Goal: Task Accomplishment & Management: Use online tool/utility

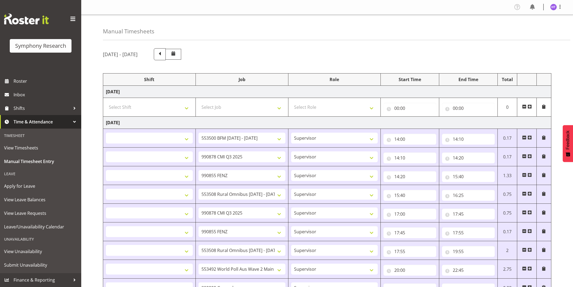
select select
select select "10242"
select select "45"
select select
select select "10239"
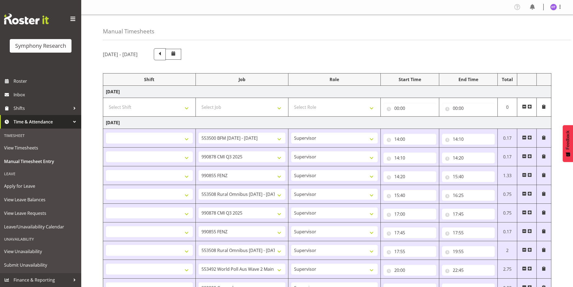
select select "45"
select select
select select "9636"
select select "45"
select select
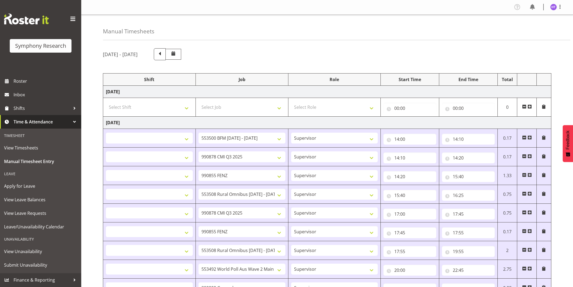
select select "10536"
select select "45"
select select
select select "10239"
select select "45"
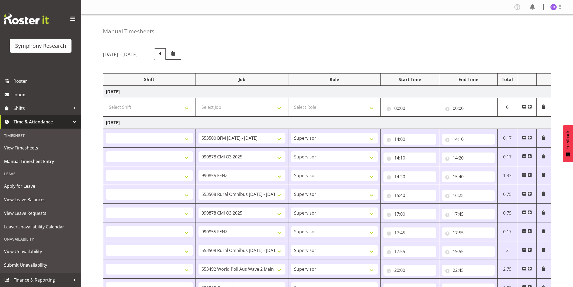
select select
select select "9636"
select select "45"
select select
select select "10536"
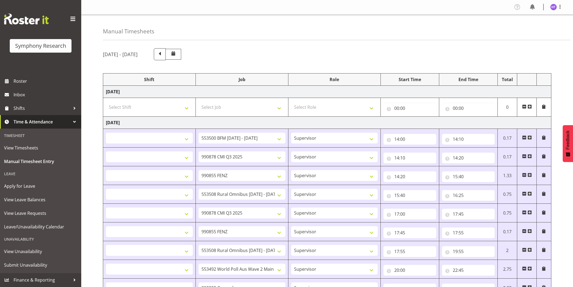
select select "45"
select select
select select "10499"
select select "45"
select select
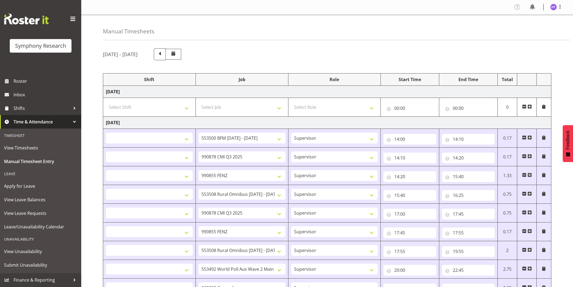
select select "743"
select select "45"
select select
select select "10499"
select select "45"
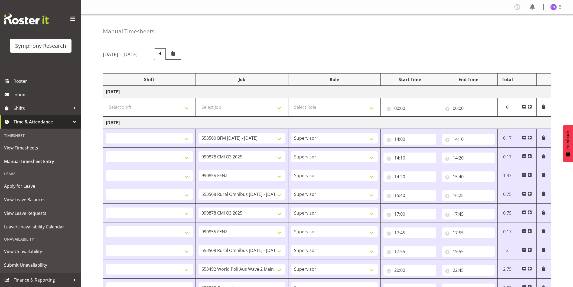
select select
select select "10239"
select select "45"
select select
select select "9426"
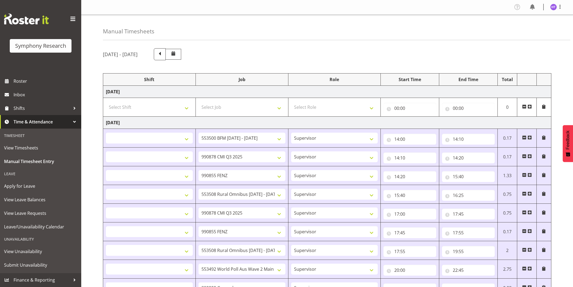
select select "45"
select select "1607"
select select "9636"
select select "45"
select select
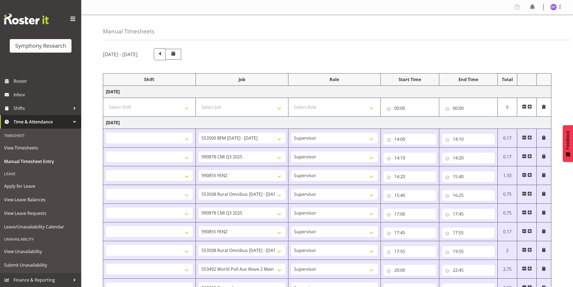
select select "10549"
select select "45"
select select
select select "10242"
select select "45"
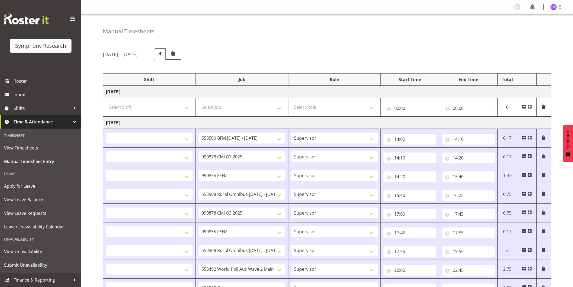
select select
select select "10499"
select select "45"
select select
select select "10536"
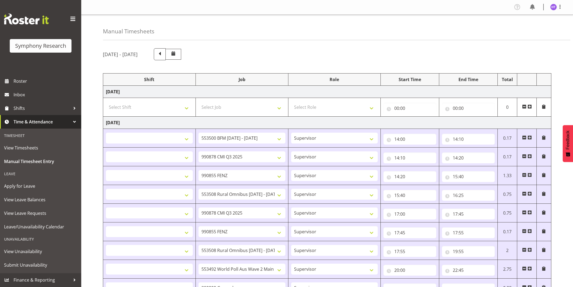
select select "45"
select select
select select "10527"
select select "45"
select select
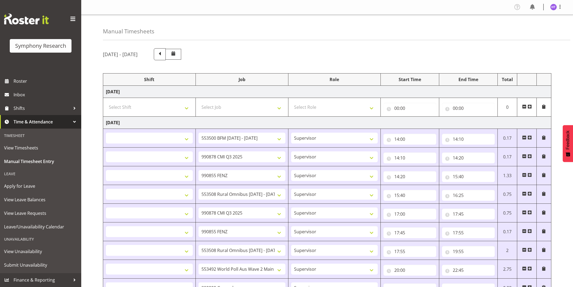
select select "9426"
select select "45"
select select "1607"
select select "7759"
select select "45"
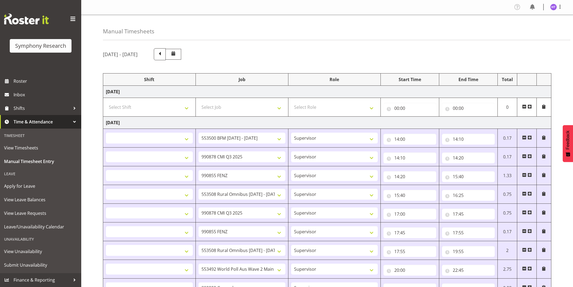
select select
select select "743"
select select "45"
select select "57511"
select select "743"
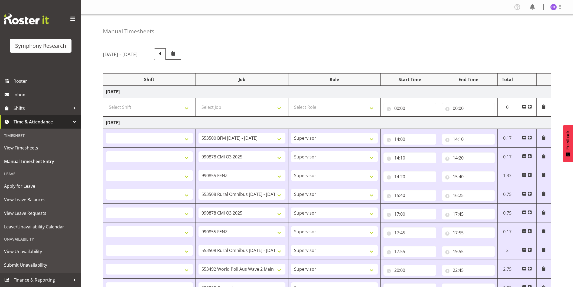
select select "45"
select select "41604"
select select "10242"
select select "45"
select select "41604"
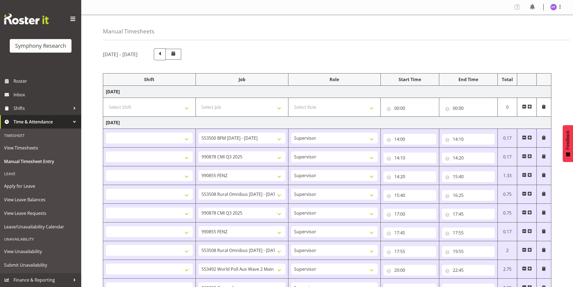
select select "10499"
select select "45"
select select "41604"
select select "10527"
select select "45"
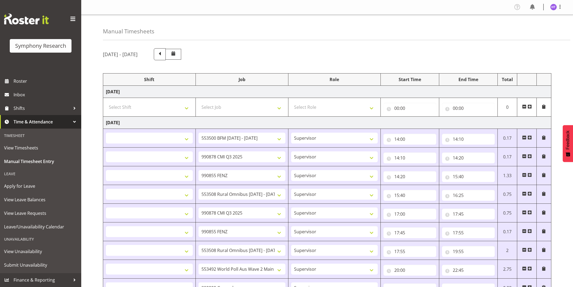
select select "41604"
select select "10536"
select select "45"
select select "41604"
select select "10527"
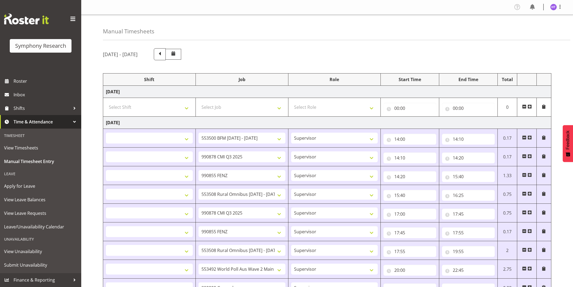
select select "45"
select select "11547"
select select "10536"
select select "45"
select select "41604"
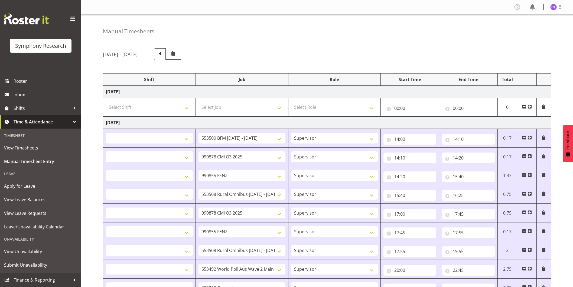
select select "743"
select select "45"
select select "41604"
select select "10549"
select select "45"
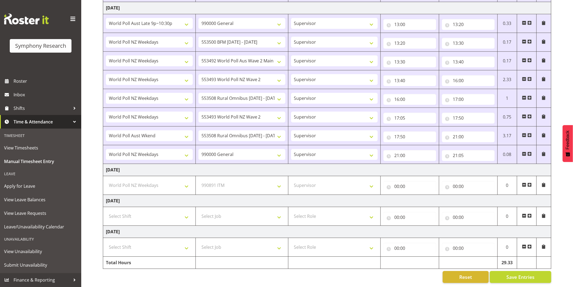
scroll to position [537, 0]
